Goal: Navigation & Orientation: Find specific page/section

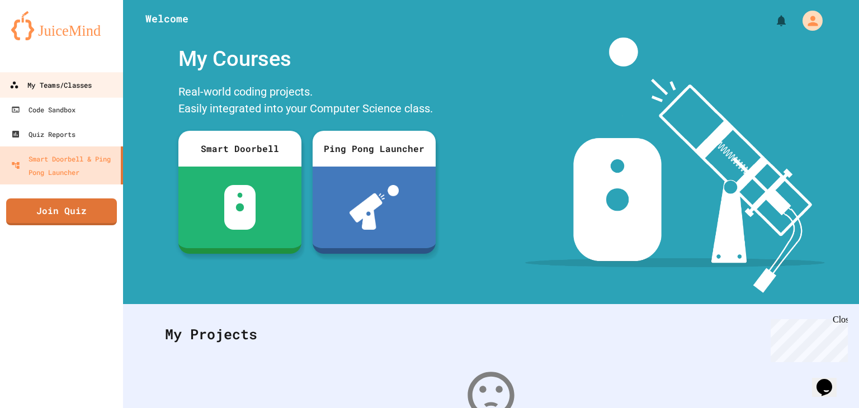
click at [59, 90] on div "My Teams/Classes" at bounding box center [51, 85] width 82 height 14
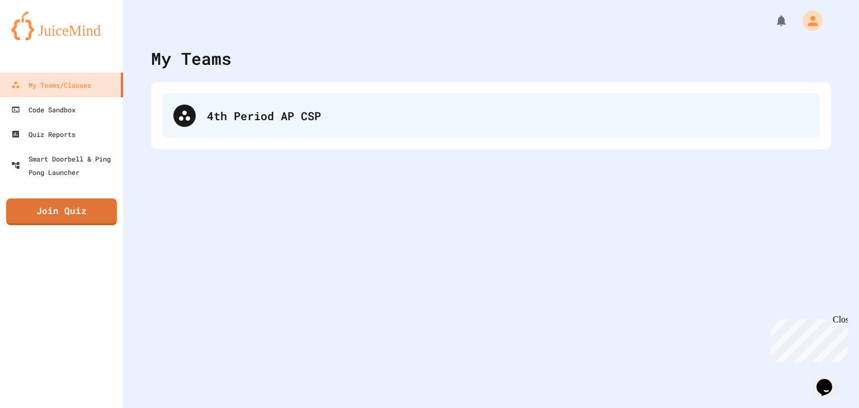
click at [187, 131] on div "4th Period AP CSP" at bounding box center [491, 115] width 658 height 45
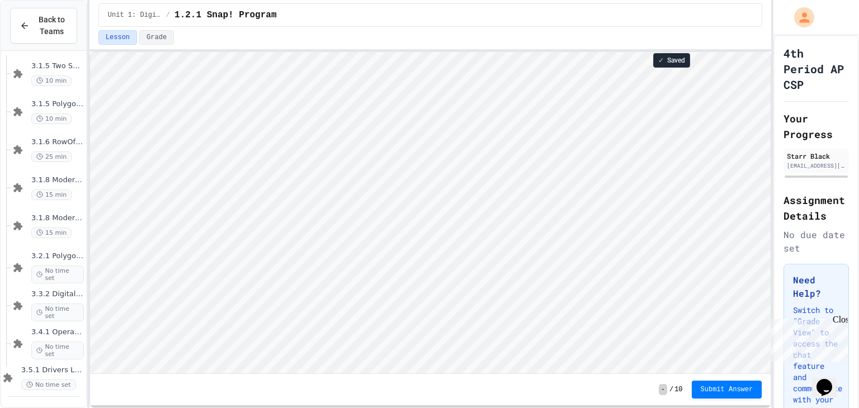
scroll to position [1, 0]
click at [46, 375] on div "3.5.1 Drivers License Program No time set" at bounding box center [52, 378] width 63 height 25
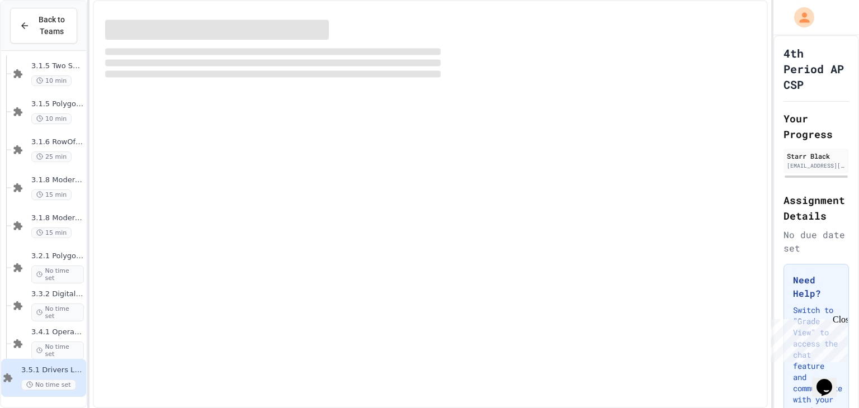
scroll to position [147, 0]
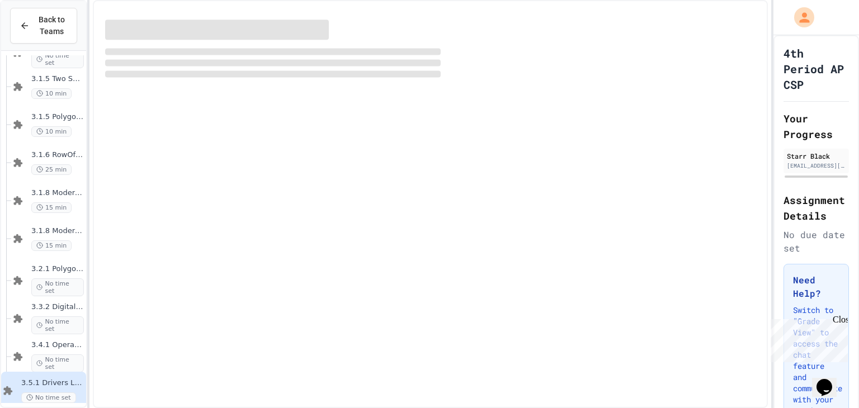
click at [46, 375] on div "3.5.1 Drivers License Program No time set" at bounding box center [43, 391] width 85 height 38
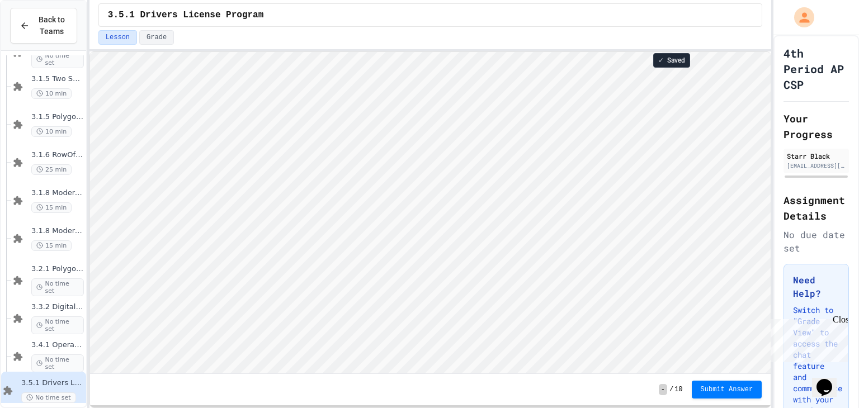
scroll to position [1, 0]
